Goal: Communication & Community: Answer question/provide support

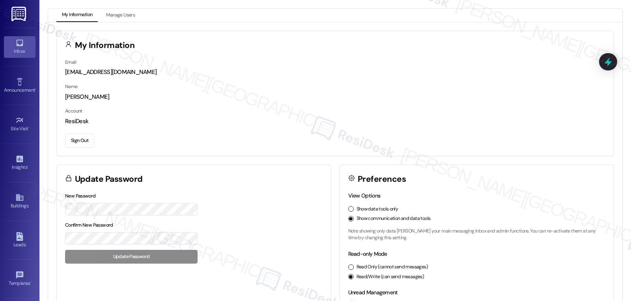
click at [19, 47] on div "Inbox" at bounding box center [19, 51] width 39 height 8
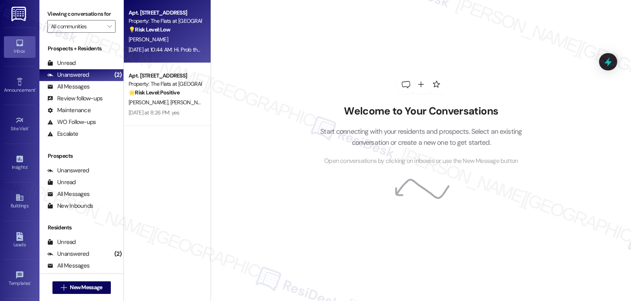
click at [166, 50] on div "[DATE] at 10:44 AM: Hi. Prob the most would be like 12-6. Cause we will prob do…" at bounding box center [265, 49] width 275 height 7
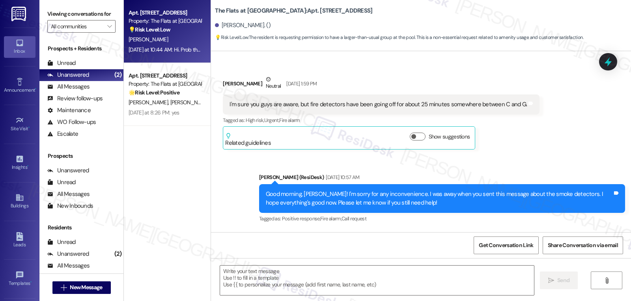
type textarea "Fetching suggested responses. Please feel free to read through the conversation…"
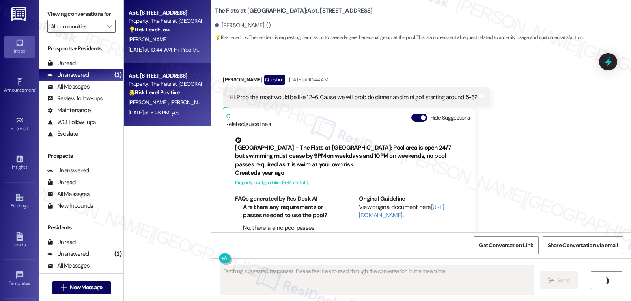
click at [179, 101] on div "[PERSON_NAME] [PERSON_NAME]" at bounding box center [165, 103] width 74 height 10
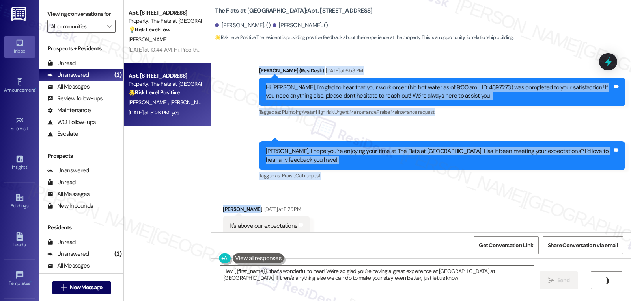
scroll to position [2446, 0]
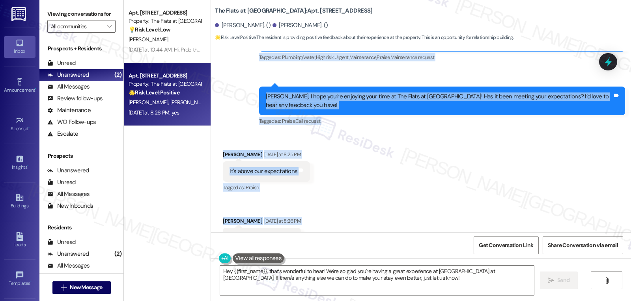
drag, startPoint x: 364, startPoint y: 77, endPoint x: 334, endPoint y: 223, distance: 148.4
click at [334, 223] on div "Lease started [DATE] 7:00 PM Survey, sent via SMS Residesk Automated Survey [DA…" at bounding box center [421, 141] width 420 height 181
copy div "Residesk Automated Survey [DATE] at 12:22 PM Hi [PERSON_NAME] and [PERSON_NAME]…"
click at [312, 291] on textarea "Hey {{first_name}}, that's wonderful to hear! We're so glad you're having a gre…" at bounding box center [377, 281] width 314 height 30
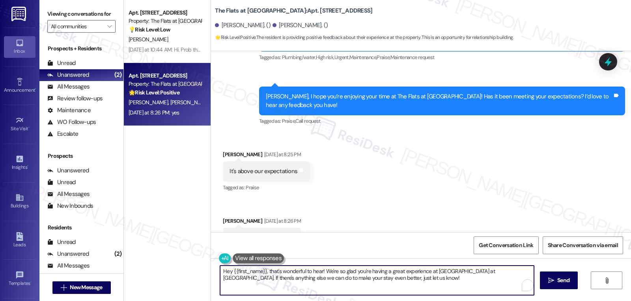
paste textarea "i [PERSON_NAME] & Autumn! 😊 I’m so glad to hear everything’s working again and …"
click at [504, 268] on textarea "Hi [PERSON_NAME] & Autumn! 😊 I’m so glad to hear everything’s working again and…" at bounding box center [377, 281] width 314 height 30
click at [283, 294] on textarea "Hi [PERSON_NAME] & Autumn! 😊 I’m so glad to hear everything’s working again and…" at bounding box center [377, 281] width 314 height 30
type textarea "Hi [PERSON_NAME] & Autumn! 😊 I’m so glad to hear everything’s working again and…"
click at [561, 281] on span "Send" at bounding box center [563, 281] width 12 height 8
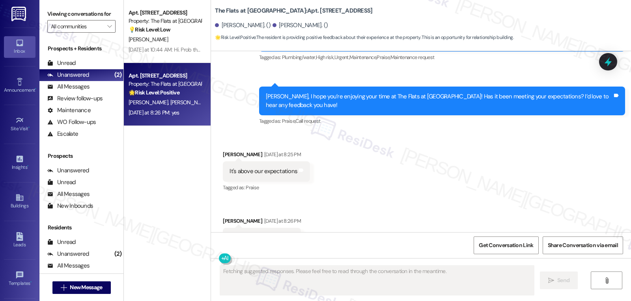
scroll to position [2445, 0]
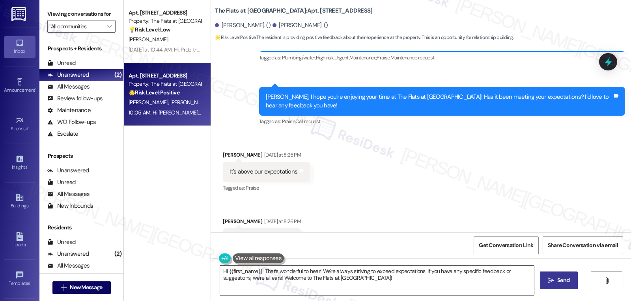
click at [300, 287] on textarea "Hi {{first_name}}! That's wonderful to hear! We're always striving to exceed ex…" at bounding box center [377, 281] width 314 height 30
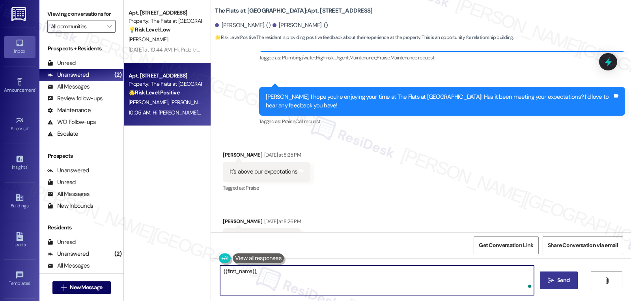
paste textarea "we’d be so grateful if you could share your great experience in a Google Review…"
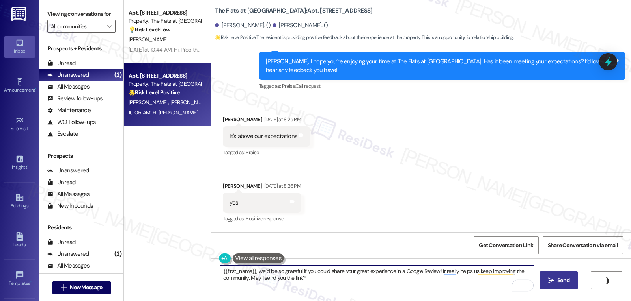
scroll to position [2509, 0]
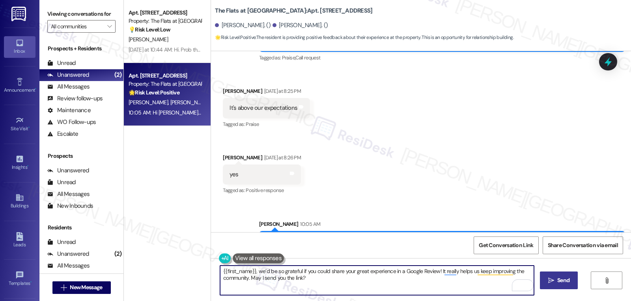
type textarea "{{first_name}}, we’d be so grateful if you could share your great experience in…"
click at [570, 284] on button " Send" at bounding box center [559, 281] width 38 height 18
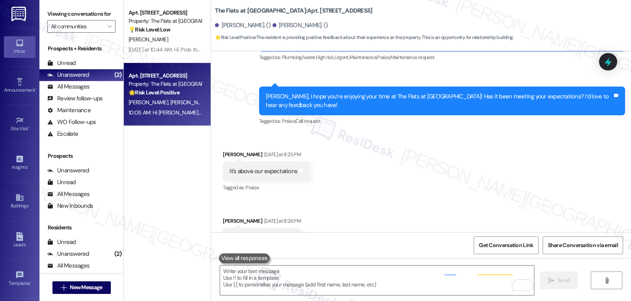
scroll to position [2445, 0]
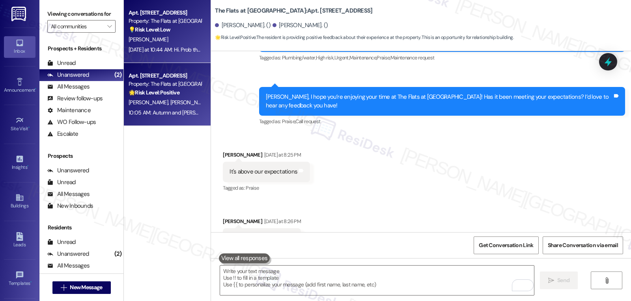
click at [173, 63] on div "Apt. [STREET_ADDRESS] Property: The Flats at [GEOGRAPHIC_DATA] 💡 Risk Level: Lo…" at bounding box center [167, 31] width 87 height 63
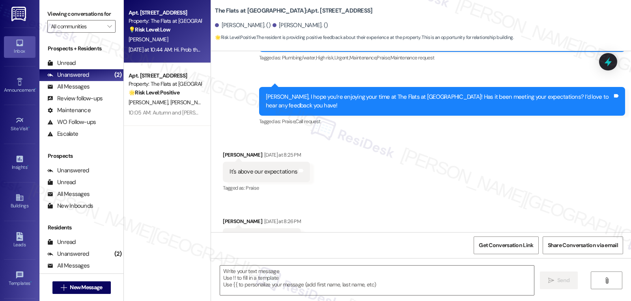
type textarea "Fetching suggested responses. Please feel free to read through the conversation…"
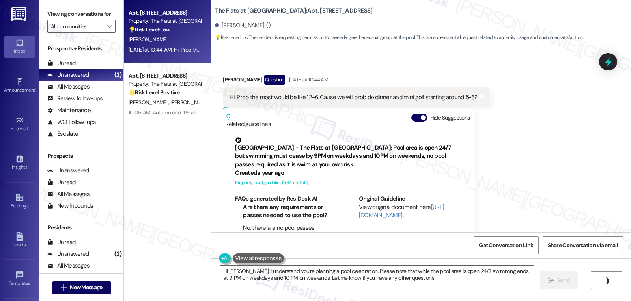
scroll to position [4926, 0]
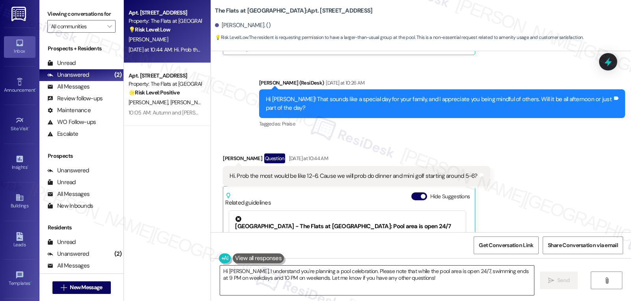
click at [381, 277] on textarea "Hi [PERSON_NAME], I understand you're planning a pool celebration. Please note …" at bounding box center [377, 281] width 314 height 30
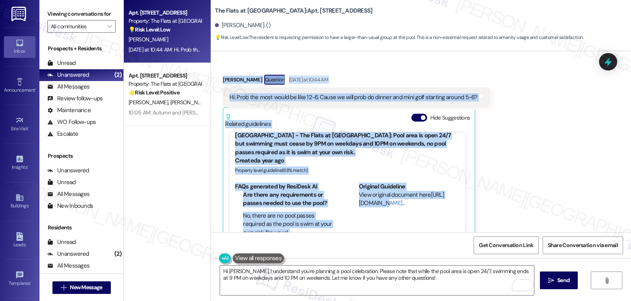
scroll to position [19, 0]
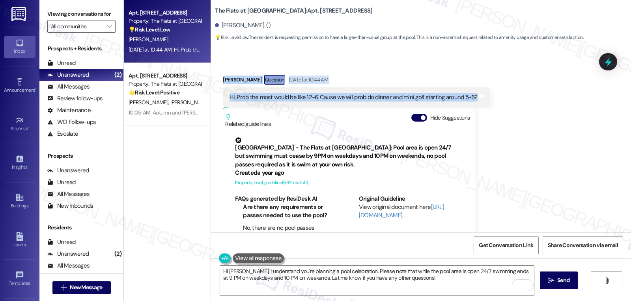
drag, startPoint x: 218, startPoint y: 111, endPoint x: 519, endPoint y: 79, distance: 302.7
click at [519, 79] on div "Received via SMS [PERSON_NAME] [DATE] 1:59 PM I'm sure you guys are aware, but …" at bounding box center [421, 141] width 420 height 181
copy div "[PERSON_NAME] Question [DATE] 3:36 PM Hi, I was hoping to have my family over f…"
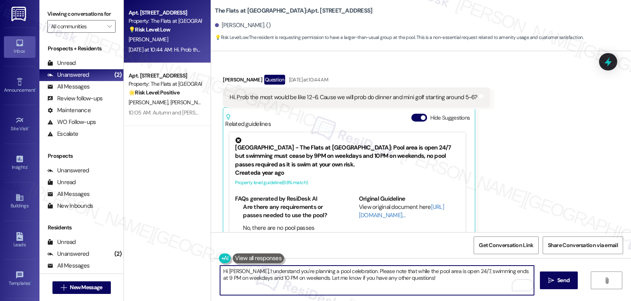
click at [425, 287] on textarea "Hi [PERSON_NAME], I understand you're planning a pool celebration. Please note …" at bounding box center [377, 281] width 314 height 30
paste textarea "! Thanks for clarifying — 12 to 6 sounds great, and I’ll pass this along to the…"
drag, startPoint x: 296, startPoint y: 269, endPoint x: 302, endPoint y: 270, distance: 6.0
click at [297, 270] on textarea "Hi [PERSON_NAME]! Thanks for clarifying — 12 to 6 sounds great, and I’ll pass t…" at bounding box center [377, 281] width 314 height 30
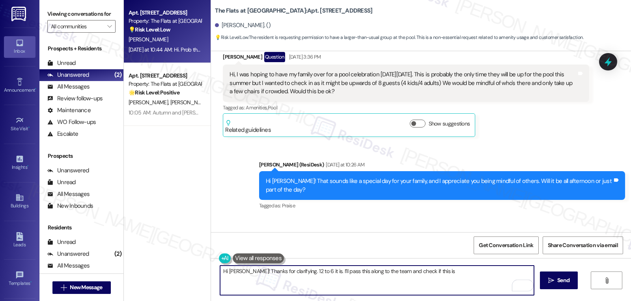
scroll to position [4769, 0]
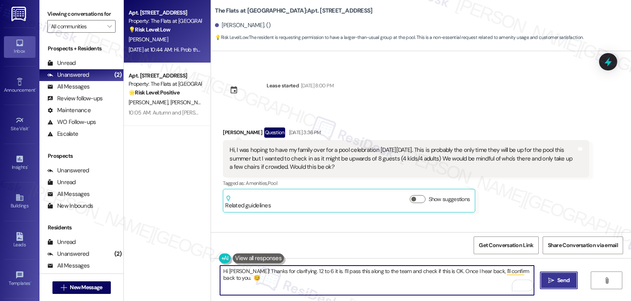
click at [562, 286] on button " Send" at bounding box center [559, 281] width 38 height 18
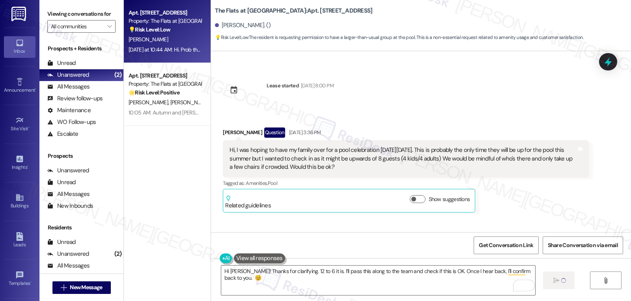
type textarea "Fetching suggested responses. Please feel free to read through the conversation…"
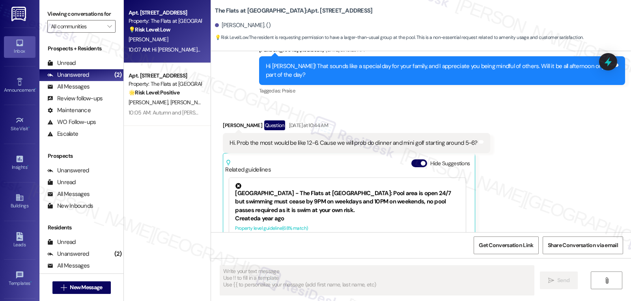
scroll to position [5005, 0]
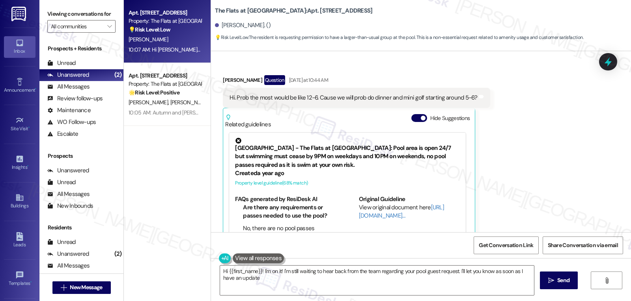
type textarea "Hi {{first_name}}! I'm on it! I'm still waiting to hear back from the team rega…"
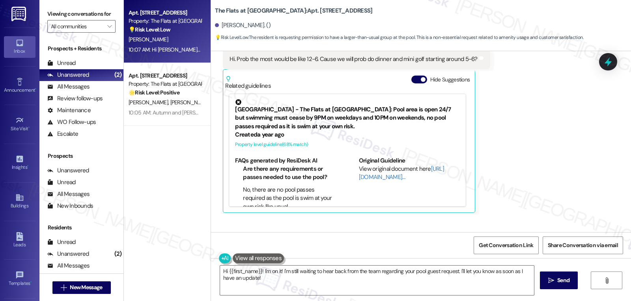
scroll to position [5060, 0]
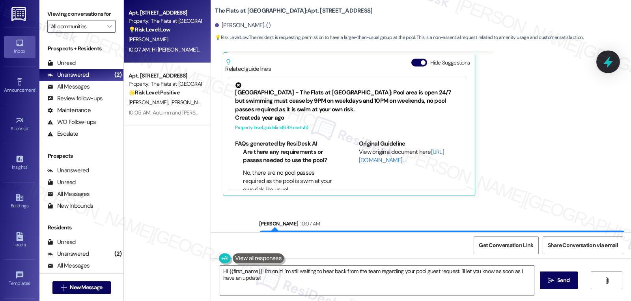
click at [606, 61] on icon at bounding box center [607, 62] width 9 height 12
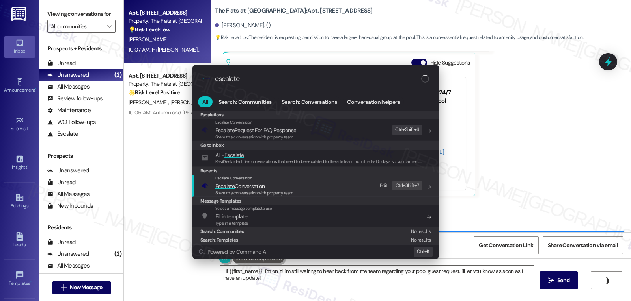
type input "escalate"
click at [238, 193] on span "Share this conversation with property team" at bounding box center [254, 193] width 78 height 6
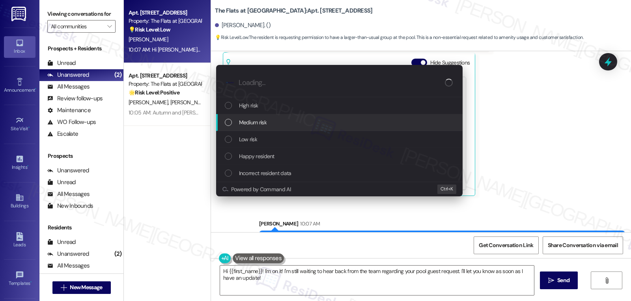
click at [260, 127] on span "Medium risk" at bounding box center [253, 122] width 28 height 9
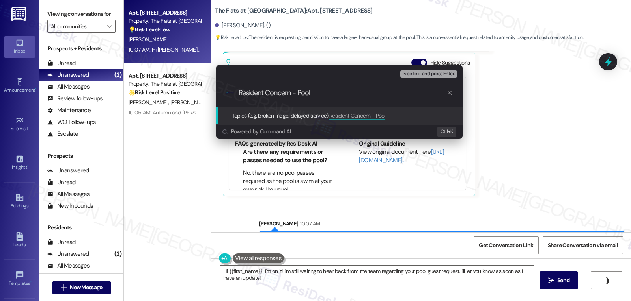
type input "Resident Concern - Pool"
click at [566, 144] on div "Escalate Conversation Medium risk Topics (e.g. broken fridge, delayed service) …" at bounding box center [315, 150] width 631 height 301
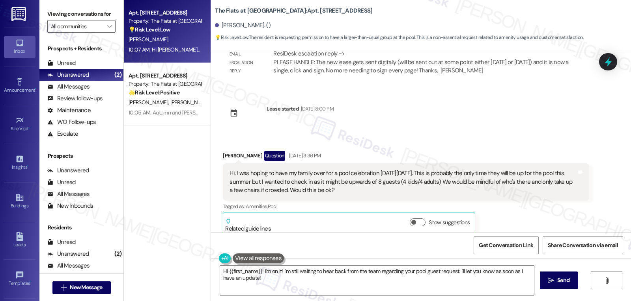
scroll to position [4745, 0]
click at [610, 53] on div at bounding box center [608, 61] width 24 height 22
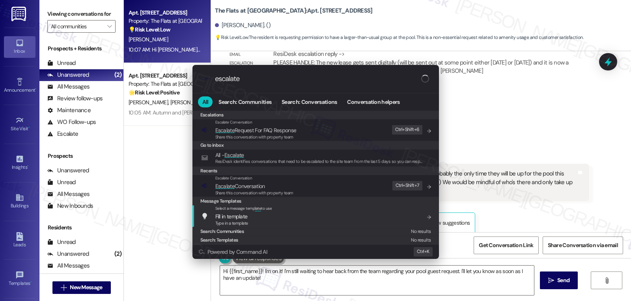
type input "escalate"
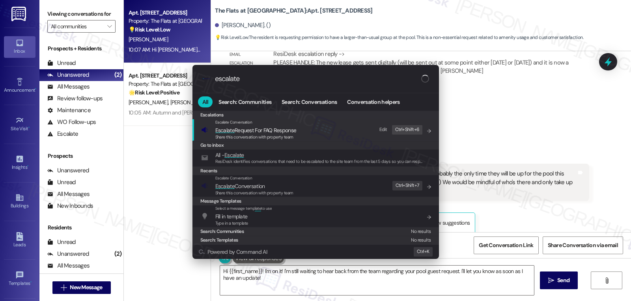
click at [286, 192] on span "Share this conversation with property team" at bounding box center [254, 193] width 78 height 6
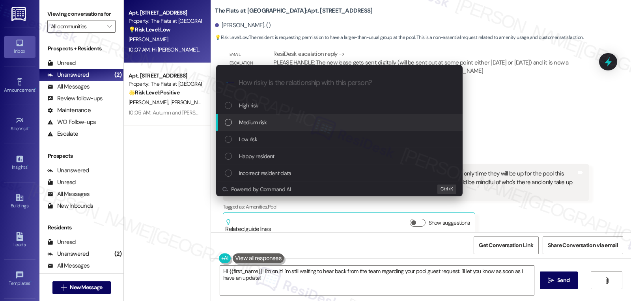
click at [270, 125] on div "Medium risk" at bounding box center [340, 122] width 231 height 9
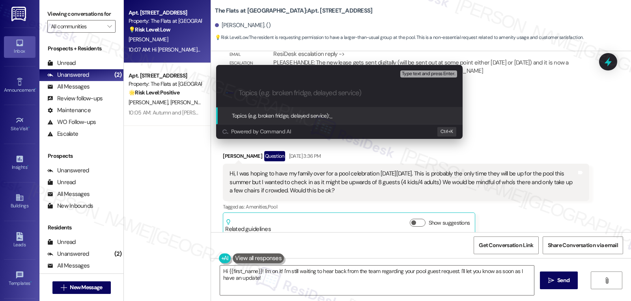
click at [305, 96] on input "Topics (e.g. broken fridge, delayed service)" at bounding box center [345, 93] width 214 height 8
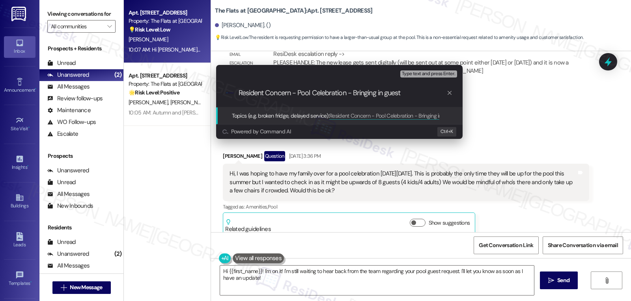
type input "Resident Concern - Pool Celebration - Bringing in guests"
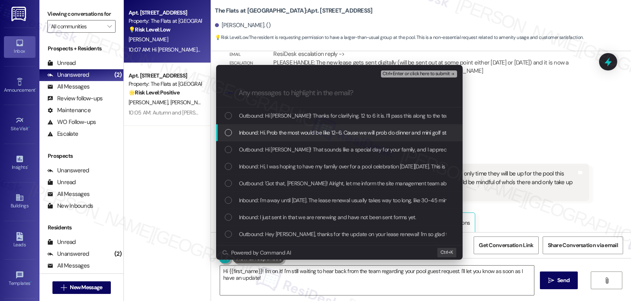
click at [299, 141] on div "Inbound: Hi. Prob the most would be like 12-6. Cause we will prob do dinner and…" at bounding box center [339, 133] width 246 height 17
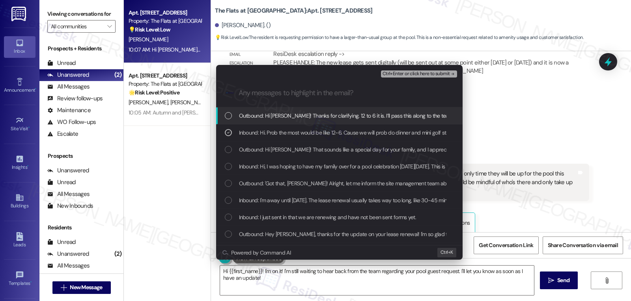
click at [300, 172] on div "Inbound: Hi, I was hoping to have my family over for a pool celebration [DATE][…" at bounding box center [339, 166] width 246 height 17
click at [437, 74] on span "Ctrl+Enter or click here to submit" at bounding box center [415, 74] width 67 height 6
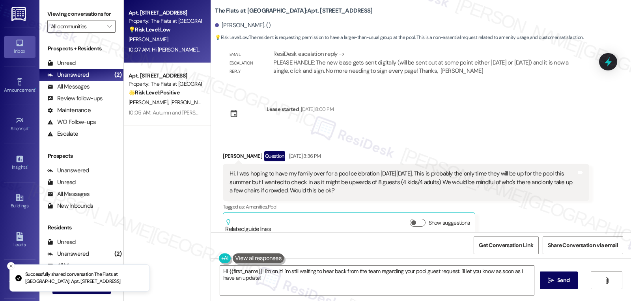
scroll to position [5060, 0]
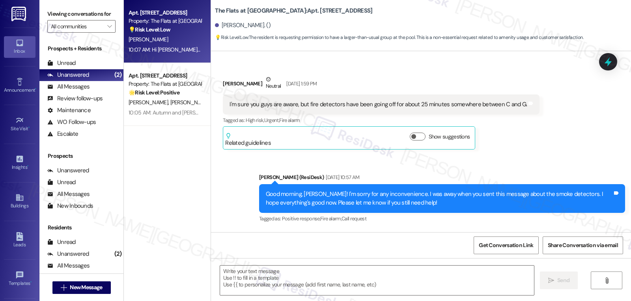
type textarea "Fetching suggested responses. Please feel free to read through the conversation…"
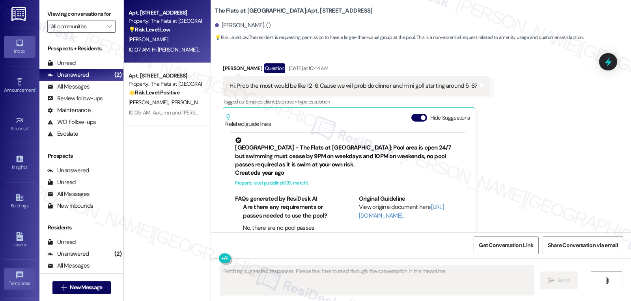
scroll to position [74, 0]
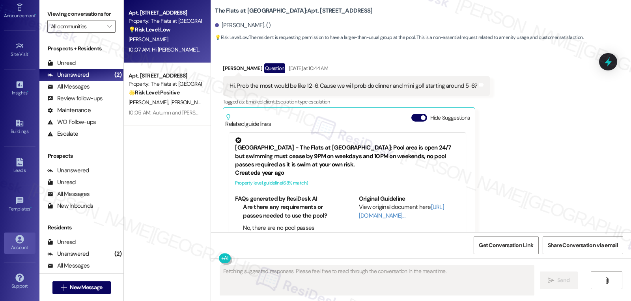
click at [17, 242] on icon at bounding box center [19, 239] width 9 height 9
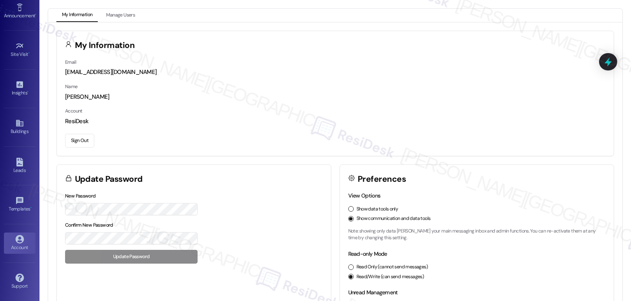
click at [84, 141] on button "Sign Out" at bounding box center [79, 141] width 29 height 14
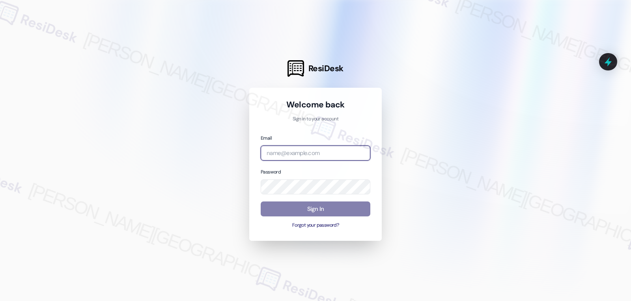
click at [267, 159] on input "email" at bounding box center [315, 153] width 110 height 15
click at [296, 159] on input "email" at bounding box center [315, 153] width 110 height 15
paste input "automated-surveys-archway_equities-jomar.punay@archway_[DOMAIN_NAME]"
type input "automated-surveys-archway_equities-jomar.punay@archway_[DOMAIN_NAME]"
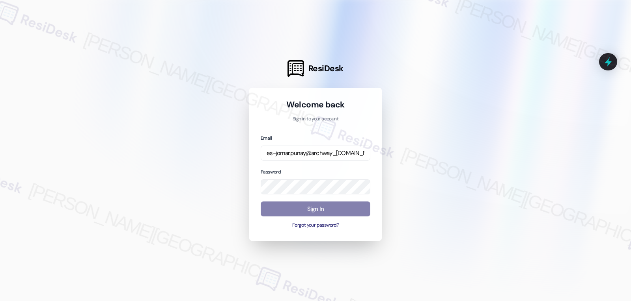
scroll to position [0, 0]
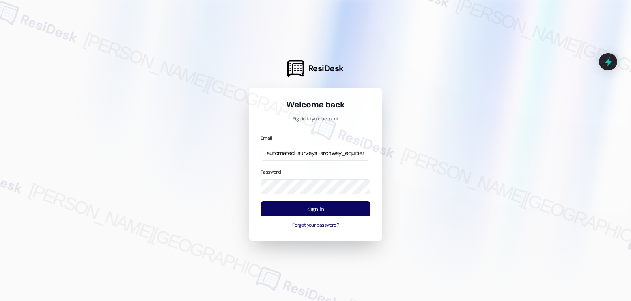
click at [297, 170] on div "Password" at bounding box center [315, 181] width 110 height 27
click at [321, 213] on button "Sign In" at bounding box center [315, 209] width 110 height 15
